Goal: Information Seeking & Learning: Learn about a topic

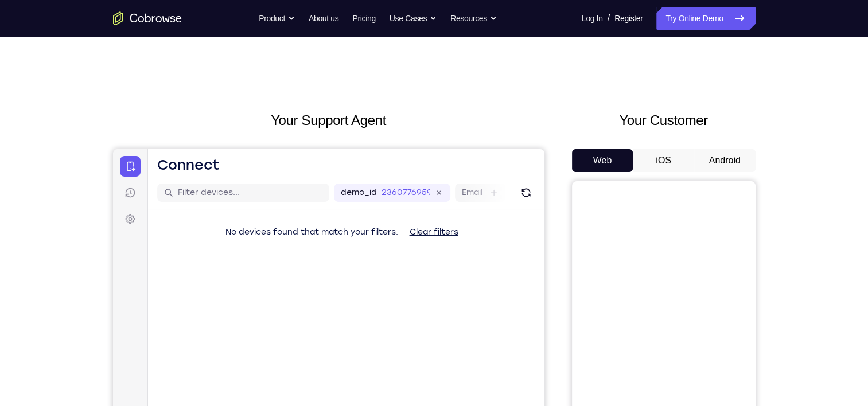
click at [709, 158] on button "Android" at bounding box center [725, 160] width 61 height 23
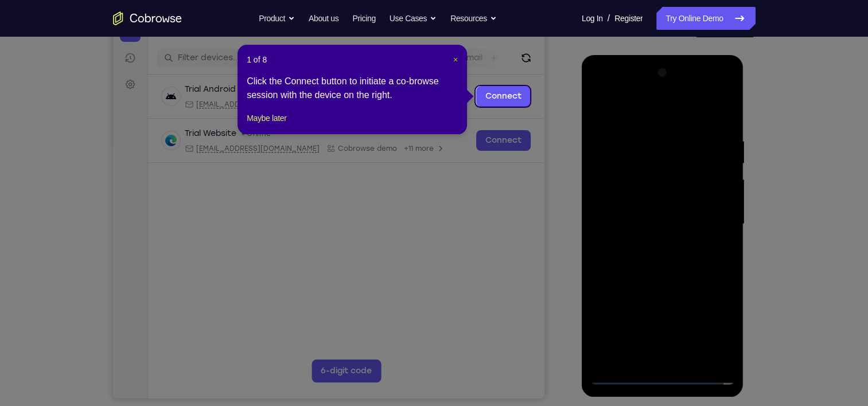
click at [455, 57] on span "×" at bounding box center [455, 59] width 5 height 9
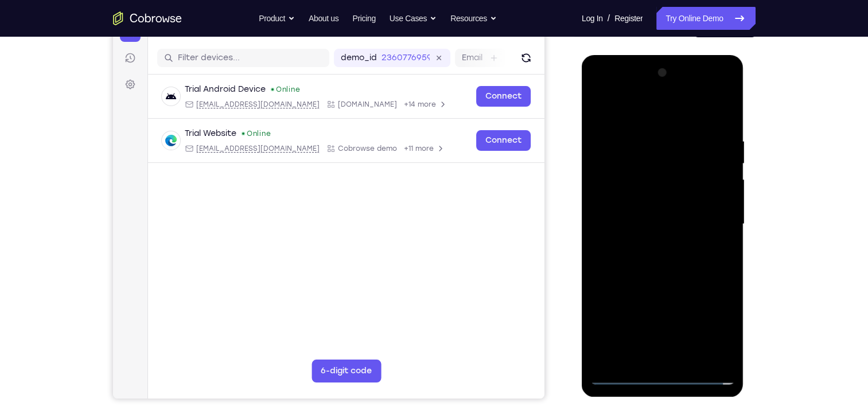
click at [663, 377] on div at bounding box center [663, 224] width 145 height 321
click at [723, 327] on div at bounding box center [663, 224] width 145 height 321
click at [666, 110] on div at bounding box center [663, 224] width 145 height 321
click at [712, 219] on div at bounding box center [663, 224] width 145 height 321
click at [651, 245] on div at bounding box center [663, 224] width 145 height 321
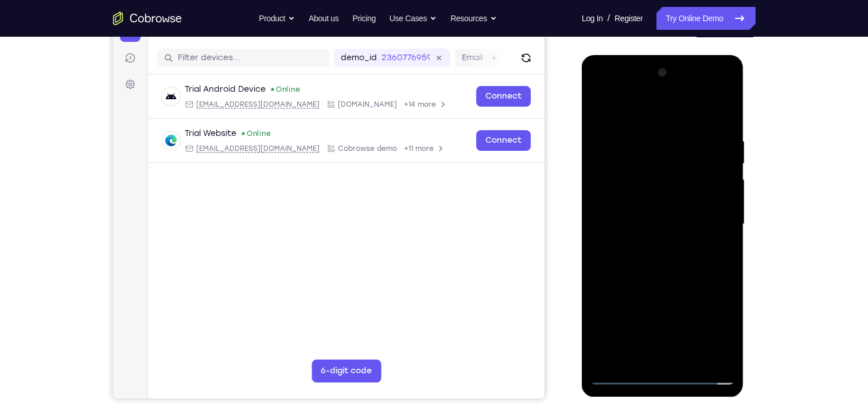
click at [662, 280] on div at bounding box center [663, 224] width 145 height 321
click at [663, 169] on div at bounding box center [663, 224] width 145 height 321
click at [636, 179] on div at bounding box center [663, 224] width 145 height 321
click at [690, 361] on div at bounding box center [663, 224] width 145 height 321
click at [657, 280] on div at bounding box center [663, 224] width 145 height 321
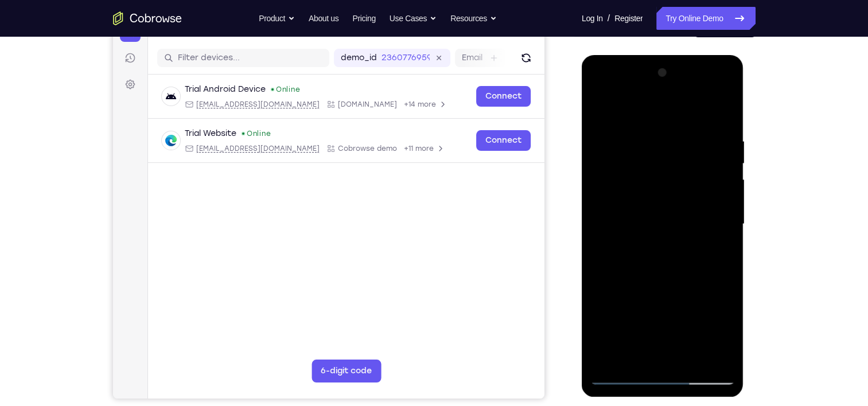
click at [677, 122] on div at bounding box center [663, 224] width 145 height 321
click at [659, 159] on div at bounding box center [663, 224] width 145 height 321
click at [600, 111] on div at bounding box center [663, 224] width 145 height 321
click at [603, 106] on div at bounding box center [663, 224] width 145 height 321
click at [724, 125] on div at bounding box center [663, 224] width 145 height 321
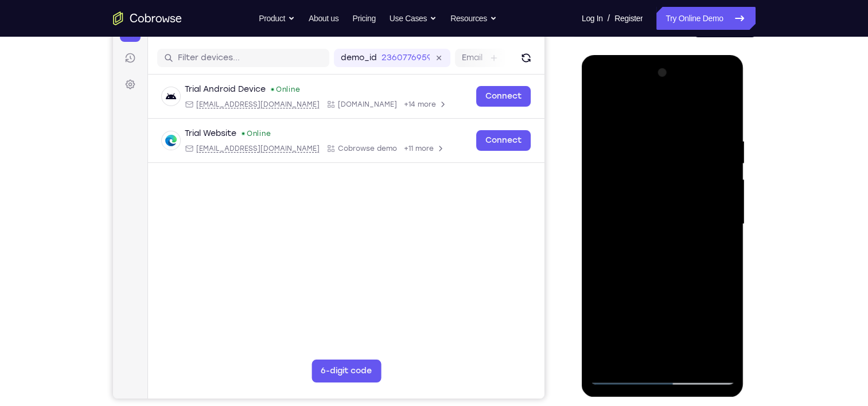
drag, startPoint x: 721, startPoint y: 128, endPoint x: 407, endPoint y: 165, distance: 316.1
click at [582, 165] on html "Online web based iOS Simulators and Android Emulators. Run iPhone, iPad, Mobile…" at bounding box center [664, 227] width 164 height 344
drag, startPoint x: 721, startPoint y: 134, endPoint x: 418, endPoint y: 158, distance: 304.1
click at [582, 158] on html "Online web based iOS Simulators and Android Emulators. Run iPhone, iPad, Mobile…" at bounding box center [664, 227] width 164 height 344
drag, startPoint x: 713, startPoint y: 141, endPoint x: 339, endPoint y: 154, distance: 373.9
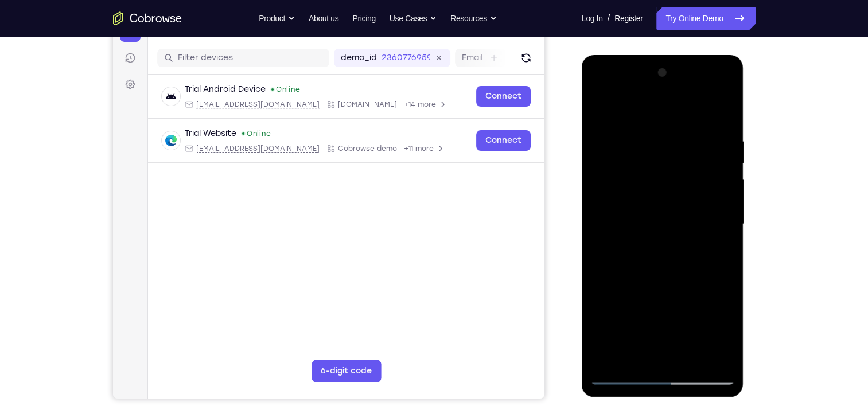
click at [582, 154] on html "Online web based iOS Simulators and Android Emulators. Run iPhone, iPad, Mobile…" at bounding box center [664, 227] width 164 height 344
drag, startPoint x: 720, startPoint y: 134, endPoint x: 430, endPoint y: 159, distance: 291.5
click at [582, 159] on html "Online web based iOS Simulators and Android Emulators. Run iPhone, iPad, Mobile…" at bounding box center [664, 227] width 164 height 344
click at [608, 134] on div at bounding box center [663, 224] width 145 height 321
click at [707, 356] on div at bounding box center [663, 224] width 145 height 321
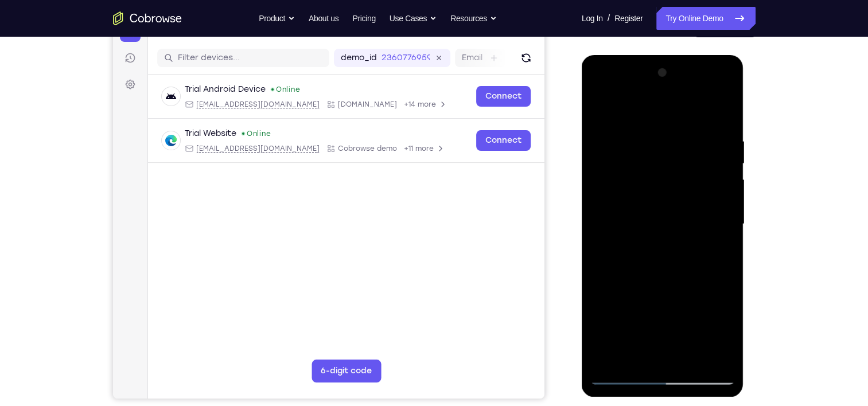
click at [724, 113] on div at bounding box center [663, 224] width 145 height 321
click at [652, 131] on div at bounding box center [663, 224] width 145 height 321
click at [720, 116] on div at bounding box center [663, 224] width 145 height 321
click at [690, 360] on div at bounding box center [663, 224] width 145 height 321
click at [670, 193] on div at bounding box center [663, 224] width 145 height 321
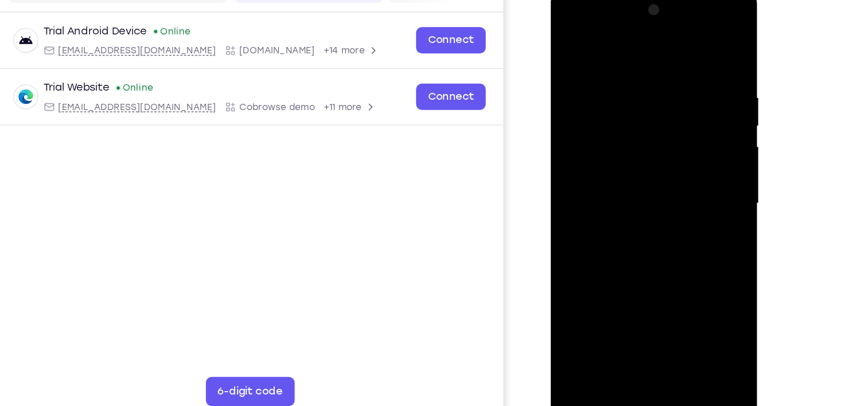
scroll to position [135, 0]
click at [565, 41] on div at bounding box center [632, 156] width 145 height 321
click at [575, 42] on div at bounding box center [632, 156] width 145 height 321
click at [661, 289] on div at bounding box center [632, 156] width 145 height 321
click at [633, 185] on div at bounding box center [632, 156] width 145 height 321
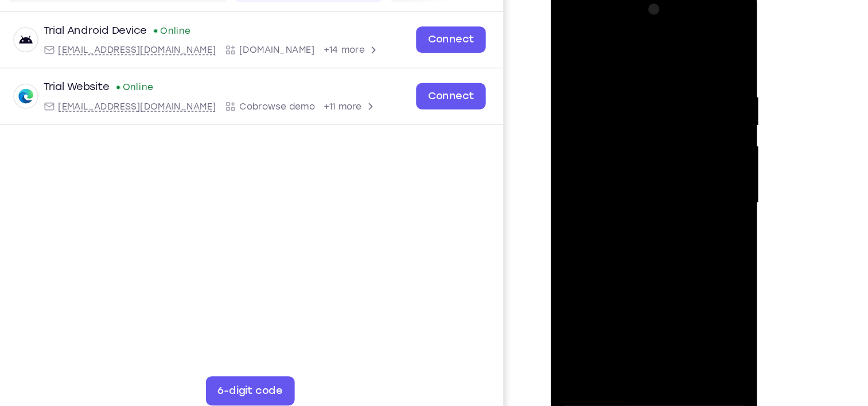
click at [595, 252] on div at bounding box center [632, 156] width 145 height 321
click at [607, 290] on div at bounding box center [632, 156] width 145 height 321
click at [605, 184] on div at bounding box center [632, 156] width 145 height 321
click at [603, 41] on div at bounding box center [632, 156] width 145 height 321
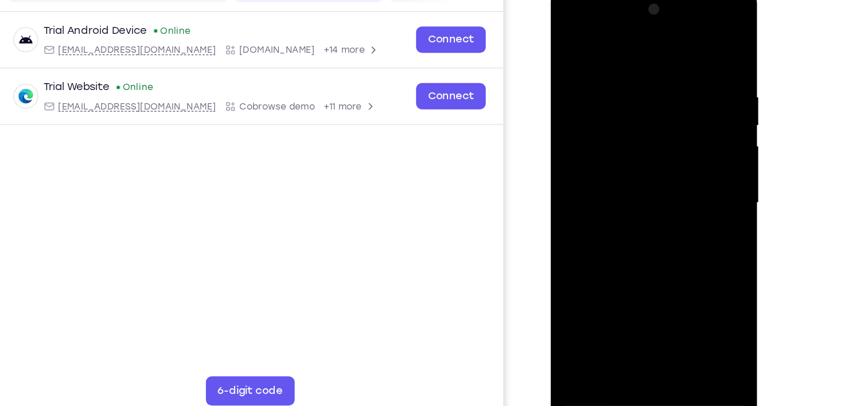
click at [575, 122] on div at bounding box center [632, 156] width 145 height 321
click at [568, 41] on div at bounding box center [632, 156] width 145 height 321
click at [568, 43] on div at bounding box center [632, 156] width 145 height 321
click at [634, 152] on div at bounding box center [632, 156] width 145 height 321
click at [572, 42] on div at bounding box center [632, 156] width 145 height 321
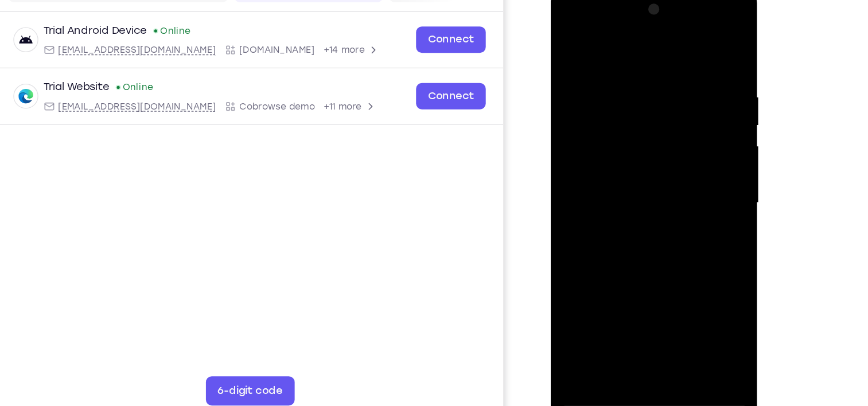
click at [698, 95] on div at bounding box center [632, 156] width 145 height 321
click at [575, 41] on div at bounding box center [632, 156] width 145 height 321
drag, startPoint x: 684, startPoint y: 67, endPoint x: 595, endPoint y: 63, distance: 89.1
click at [595, 63] on div at bounding box center [632, 156] width 145 height 321
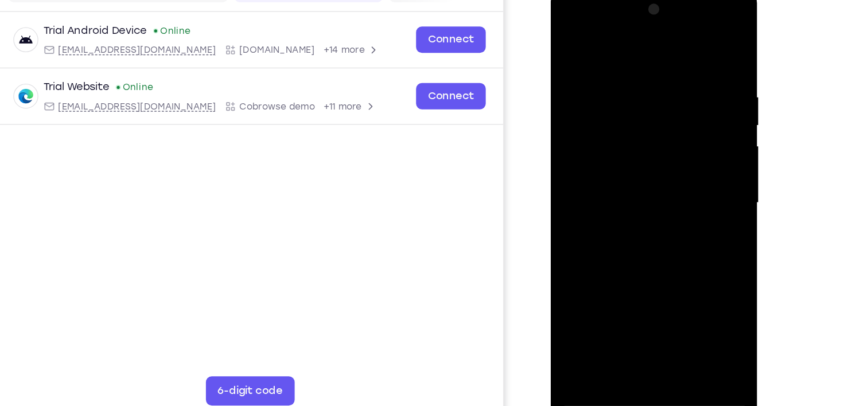
drag, startPoint x: 634, startPoint y: 52, endPoint x: 622, endPoint y: 264, distance: 212.1
click at [622, 264] on div at bounding box center [632, 156] width 145 height 321
click at [660, 289] on div at bounding box center [632, 156] width 145 height 321
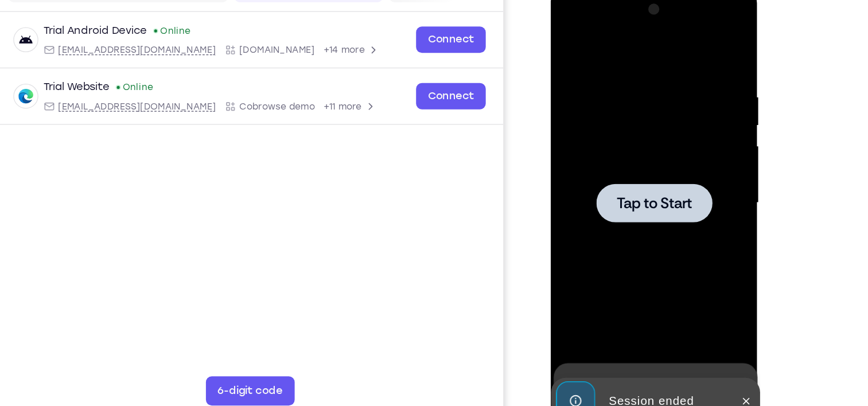
click at [603, 133] on div at bounding box center [632, 156] width 145 height 321
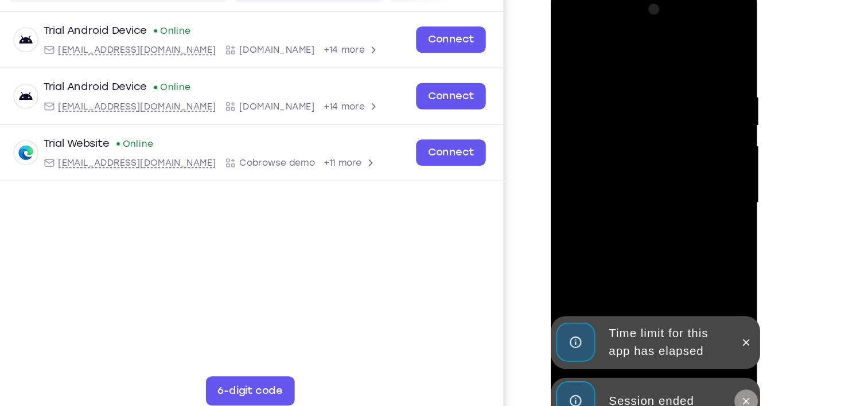
click at [698, 311] on button at bounding box center [704, 311] width 18 height 18
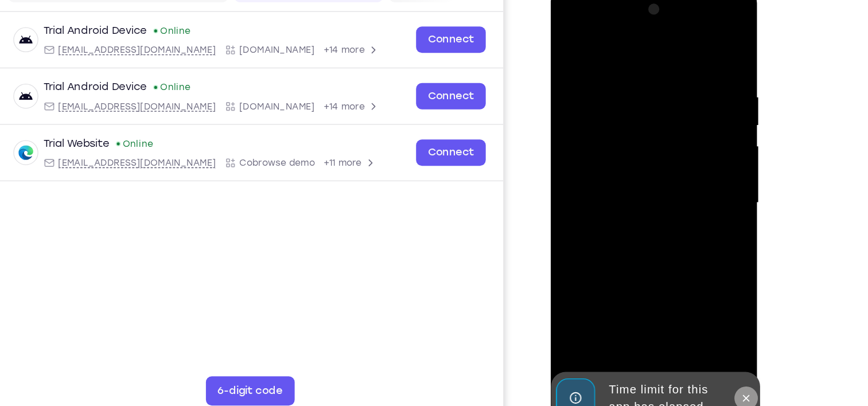
click at [703, 309] on icon at bounding box center [704, 309] width 9 height 9
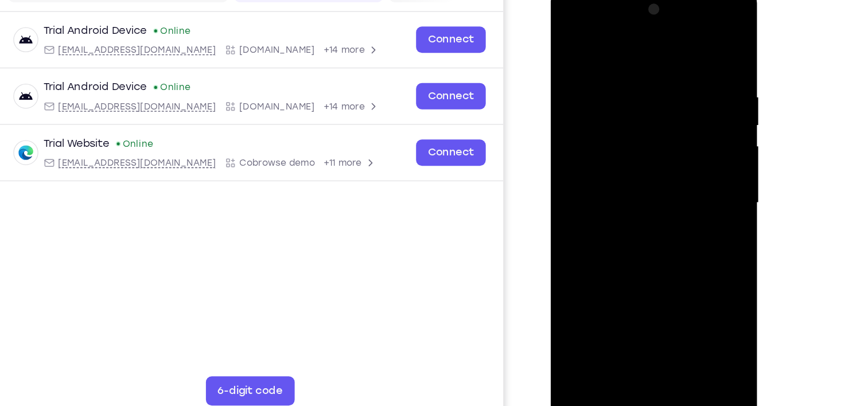
click at [634, 307] on div at bounding box center [632, 156] width 145 height 321
click at [689, 256] on div at bounding box center [632, 156] width 145 height 321
click at [622, 40] on div at bounding box center [632, 156] width 145 height 321
click at [680, 148] on div at bounding box center [632, 156] width 145 height 321
click at [620, 176] on div at bounding box center [632, 156] width 145 height 321
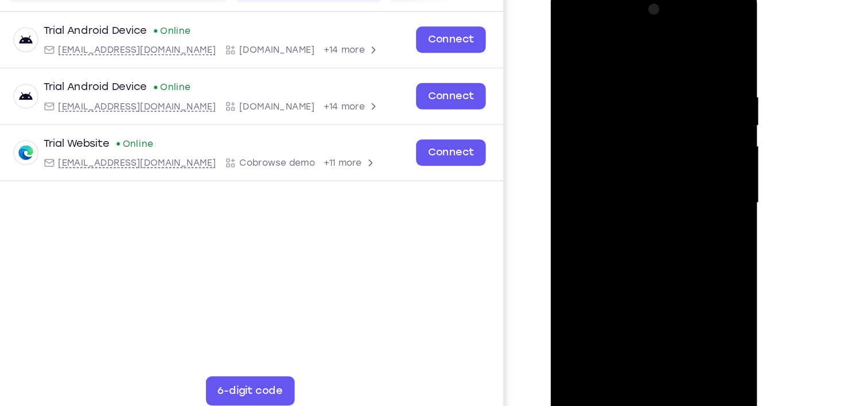
click at [636, 209] on div at bounding box center [632, 156] width 145 height 321
click at [612, 105] on div at bounding box center [632, 156] width 145 height 321
click at [602, 119] on div at bounding box center [632, 156] width 145 height 321
click at [659, 292] on div at bounding box center [632, 156] width 145 height 321
click at [646, 199] on div at bounding box center [632, 156] width 145 height 321
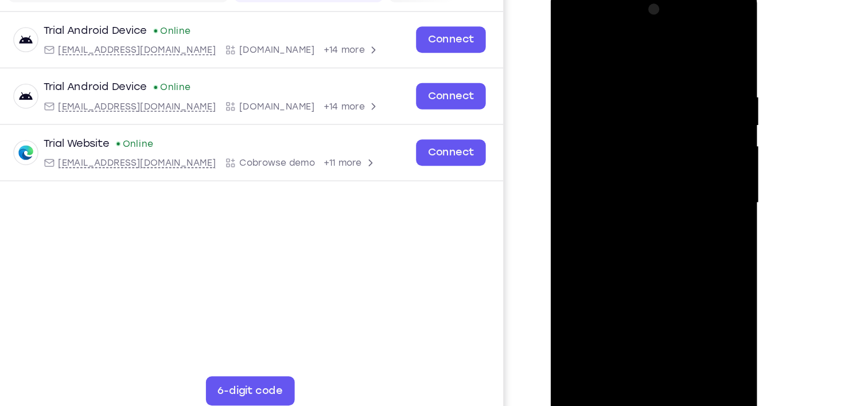
click at [659, 293] on div at bounding box center [632, 156] width 145 height 321
click at [638, 215] on div at bounding box center [632, 156] width 145 height 321
click at [676, 129] on div at bounding box center [632, 156] width 145 height 321
click at [618, 281] on div at bounding box center [632, 156] width 145 height 321
click at [570, 45] on div at bounding box center [632, 156] width 145 height 321
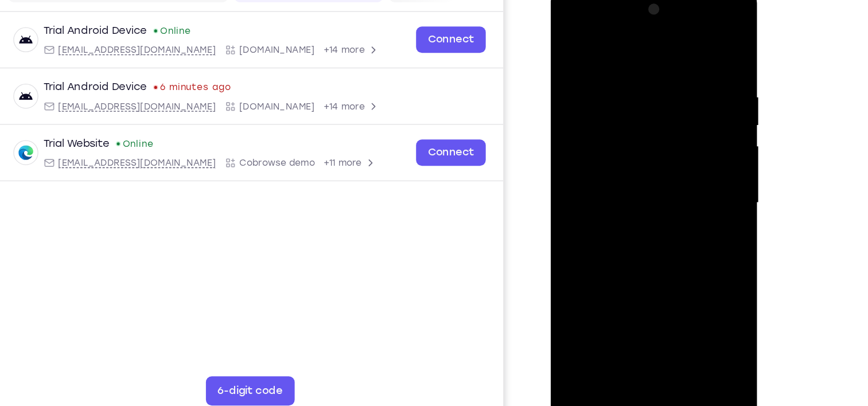
click at [647, 196] on div at bounding box center [632, 156] width 145 height 321
click at [600, 289] on div at bounding box center [632, 156] width 145 height 321
click at [596, 151] on div at bounding box center [632, 156] width 145 height 321
click at [594, 253] on div at bounding box center [632, 156] width 145 height 321
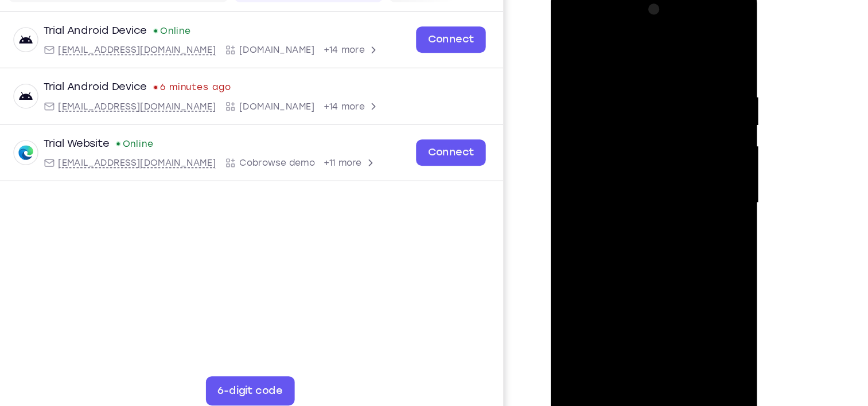
click at [594, 253] on div at bounding box center [632, 156] width 145 height 321
click at [600, 287] on div at bounding box center [632, 156] width 145 height 321
click at [688, 267] on div at bounding box center [632, 156] width 145 height 321
click at [569, 43] on div at bounding box center [632, 156] width 145 height 321
click at [625, 149] on div at bounding box center [632, 156] width 145 height 321
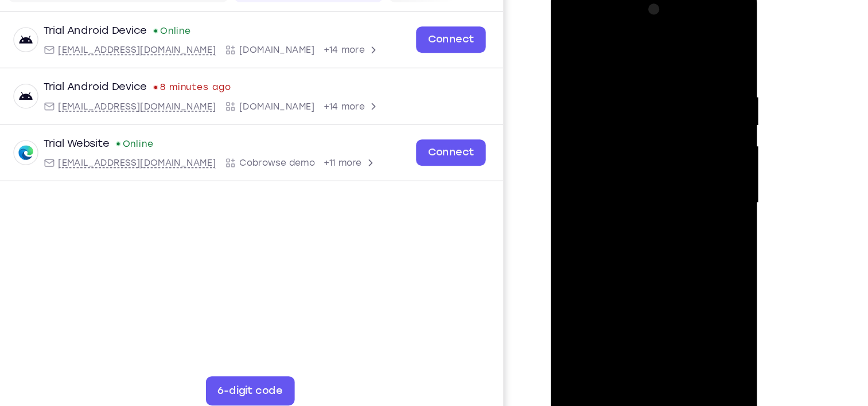
click at [597, 268] on div at bounding box center [632, 156] width 145 height 321
click at [600, 286] on div at bounding box center [632, 156] width 145 height 321
click at [568, 42] on div at bounding box center [632, 156] width 145 height 321
click at [659, 177] on div at bounding box center [632, 156] width 145 height 321
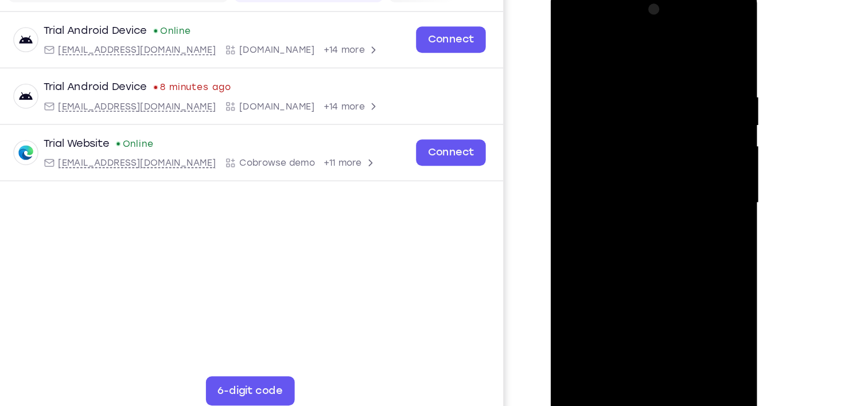
click at [637, 254] on div at bounding box center [632, 156] width 145 height 321
click at [658, 252] on div at bounding box center [632, 156] width 145 height 321
click at [622, 127] on div at bounding box center [632, 156] width 145 height 321
click at [650, 227] on div at bounding box center [632, 156] width 145 height 321
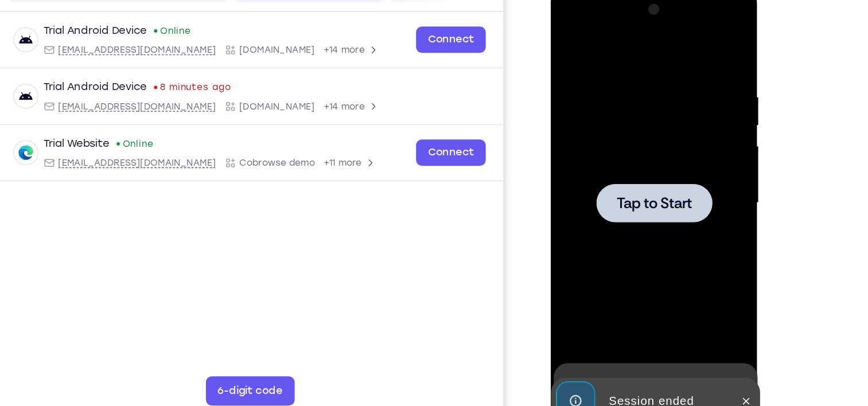
click at [561, 251] on div "Your Support Agent Your Customer Web iOS Android" at bounding box center [434, 187] width 643 height 424
